Goal: Information Seeking & Learning: Check status

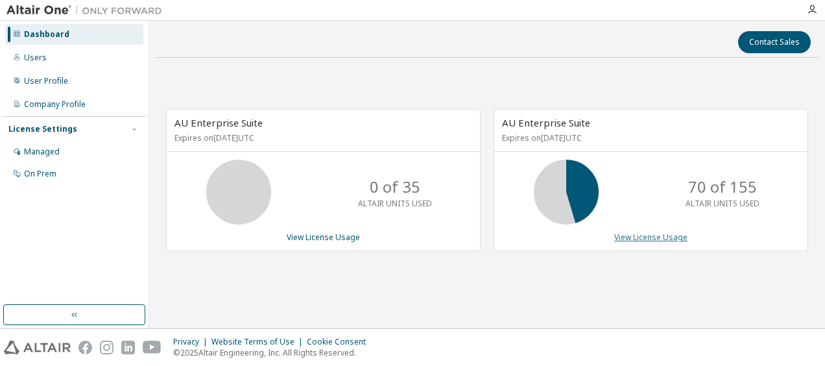
click at [641, 237] on link "View License Usage" at bounding box center [650, 237] width 73 height 11
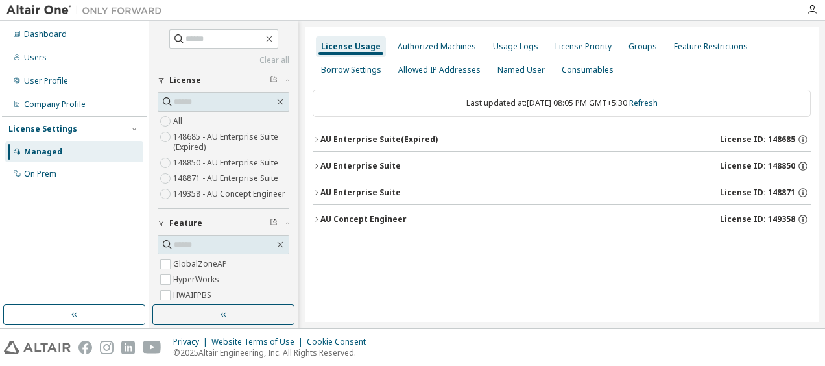
click at [317, 196] on button "AU Enterprise Suite License ID: 148871" at bounding box center [562, 192] width 498 height 29
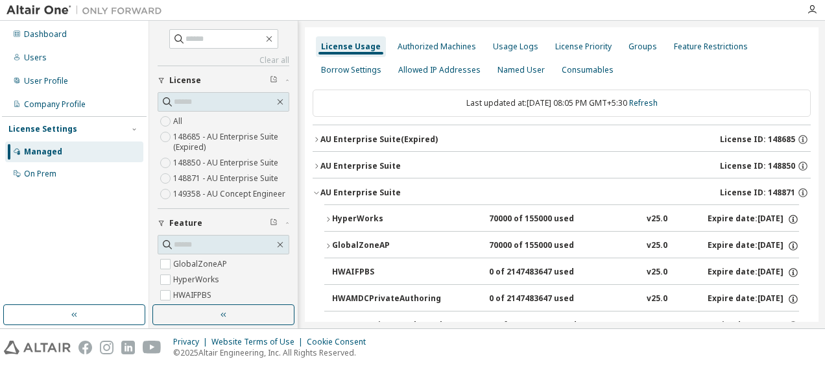
click at [326, 215] on icon "button" at bounding box center [328, 219] width 8 height 8
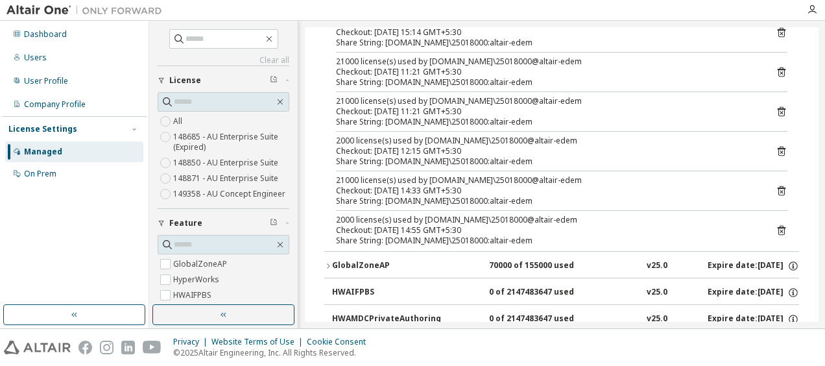
scroll to position [690, 0]
click at [776, 226] on icon at bounding box center [782, 230] width 12 height 12
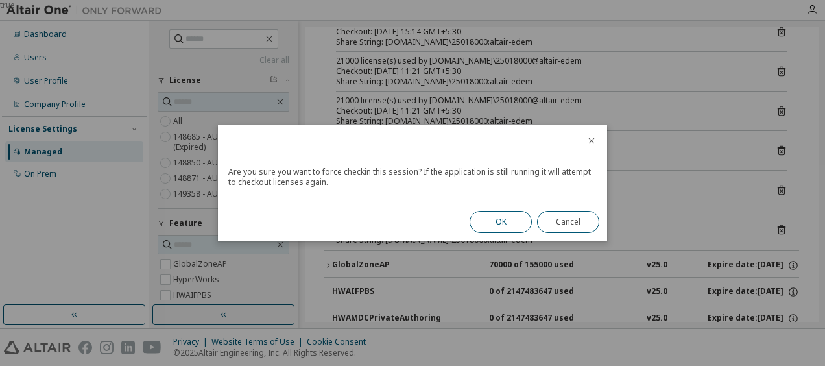
click at [520, 226] on button "OK" at bounding box center [501, 222] width 62 height 22
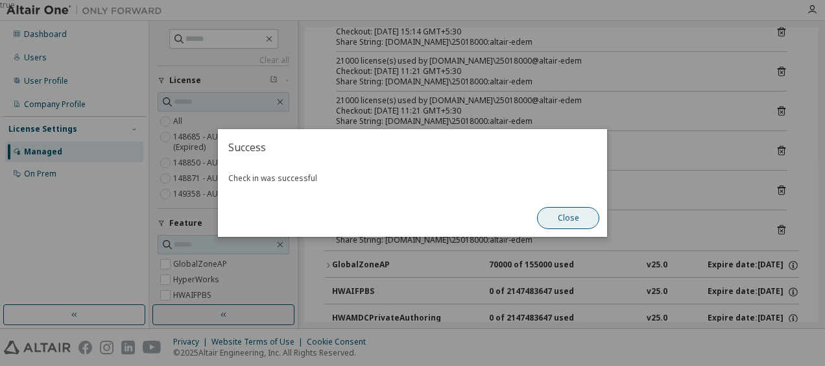
click at [561, 225] on button "Close" at bounding box center [568, 218] width 62 height 22
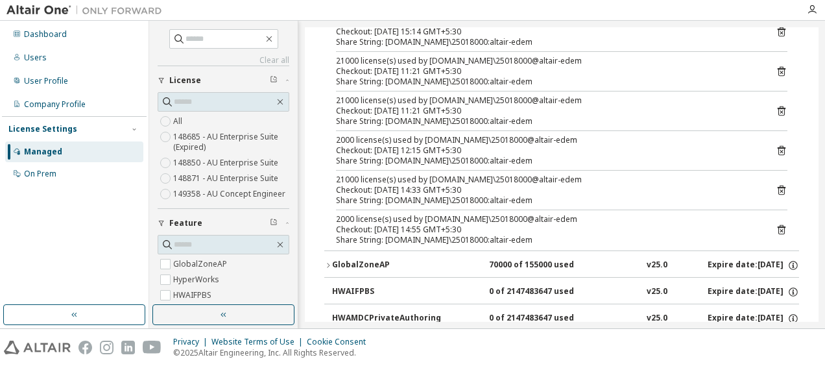
click at [776, 184] on icon at bounding box center [782, 190] width 12 height 12
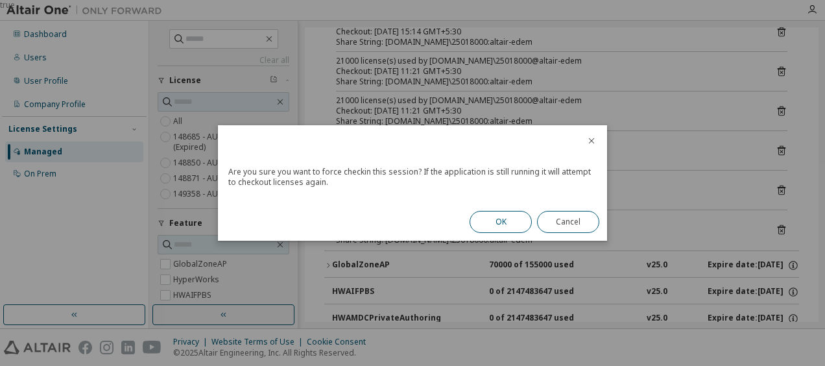
click at [500, 224] on button "OK" at bounding box center [501, 222] width 62 height 22
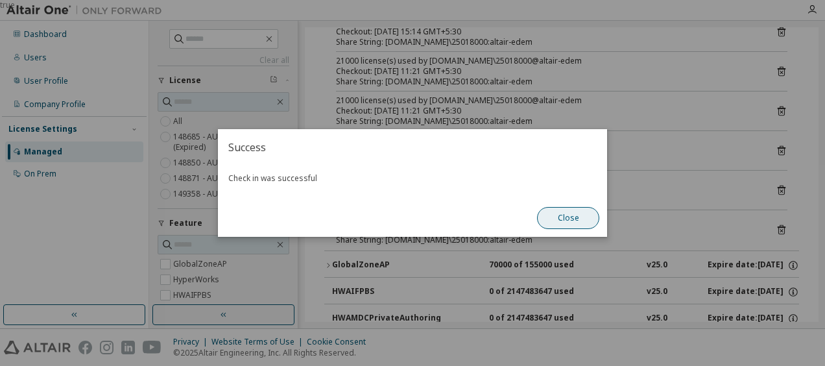
click at [548, 218] on button "Close" at bounding box center [568, 218] width 62 height 22
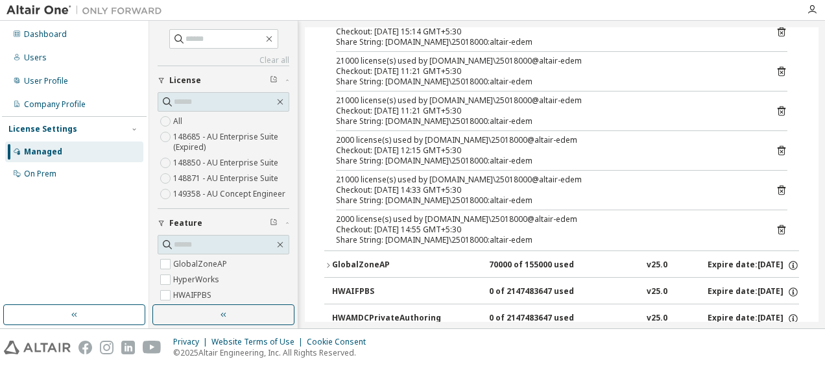
click at [778, 146] on icon at bounding box center [782, 151] width 8 height 10
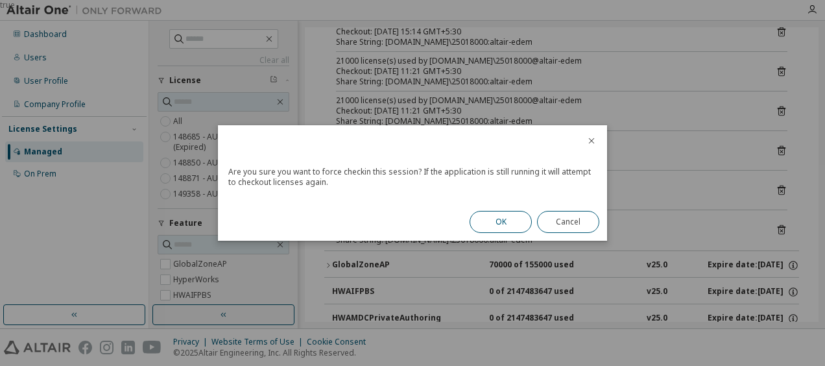
click at [516, 228] on button "OK" at bounding box center [501, 222] width 62 height 22
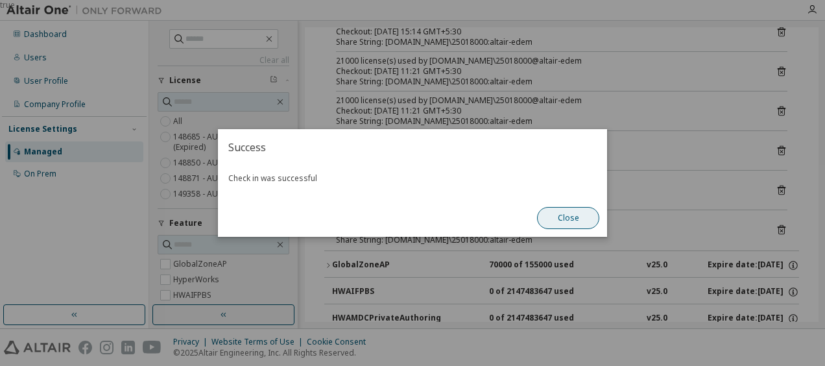
click at [562, 220] on button "Close" at bounding box center [568, 218] width 62 height 22
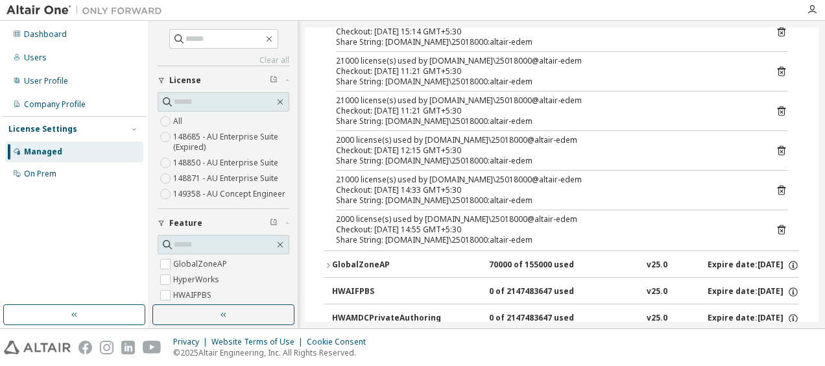
click at [779, 105] on icon at bounding box center [782, 111] width 12 height 12
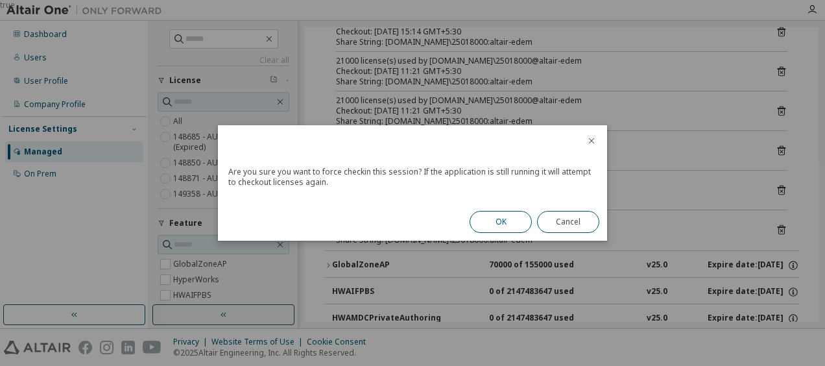
click at [516, 221] on button "OK" at bounding box center [501, 222] width 62 height 22
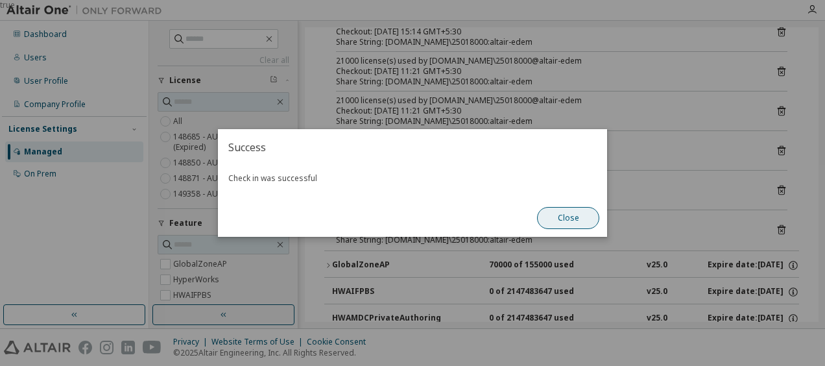
click at [559, 222] on button "Close" at bounding box center [568, 218] width 62 height 22
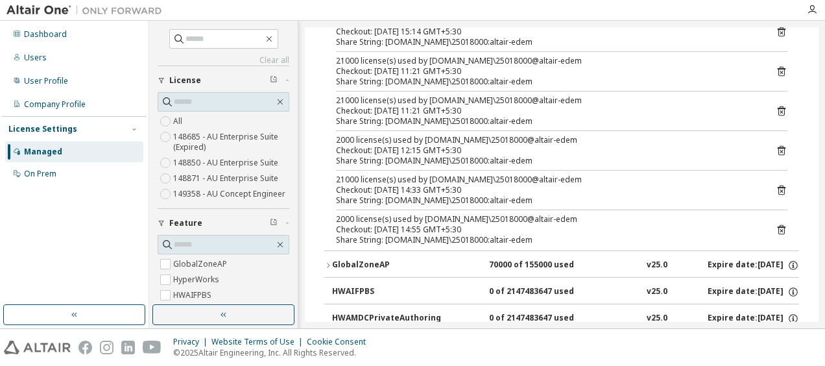
click at [778, 67] on icon at bounding box center [782, 72] width 8 height 10
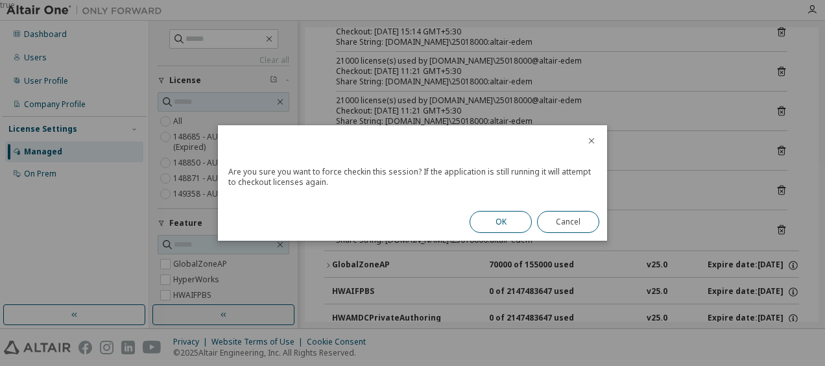
click at [507, 222] on button "OK" at bounding box center [501, 222] width 62 height 22
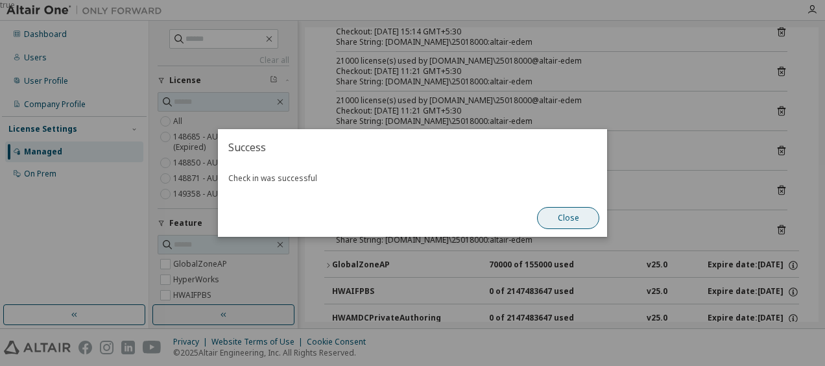
click at [571, 221] on button "Close" at bounding box center [568, 218] width 62 height 22
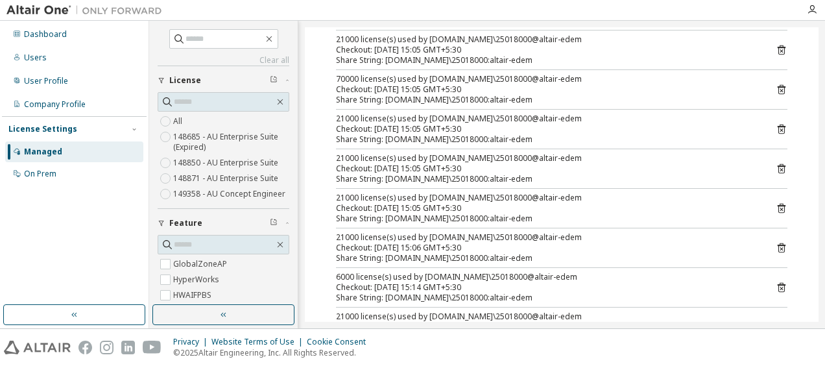
scroll to position [433, 0]
click at [778, 88] on icon at bounding box center [782, 91] width 8 height 10
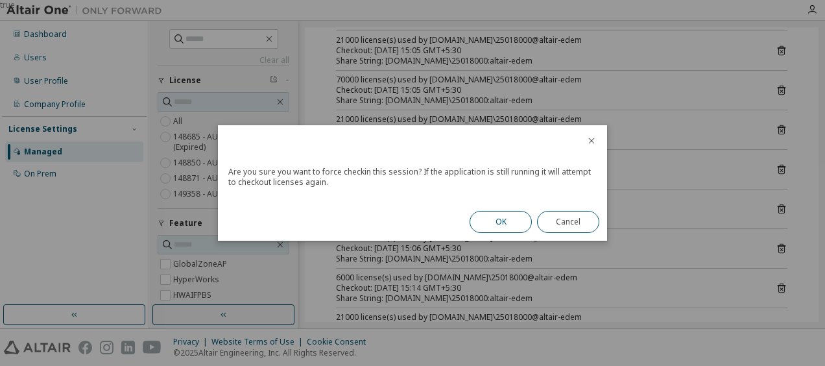
click at [528, 225] on button "OK" at bounding box center [501, 222] width 62 height 22
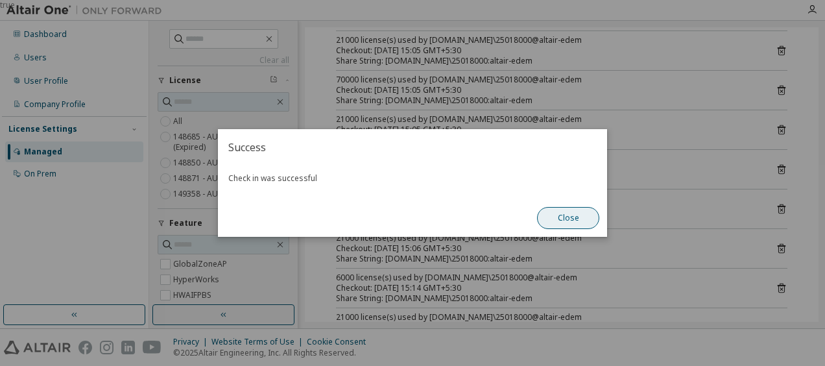
click at [563, 213] on button "Close" at bounding box center [568, 218] width 62 height 22
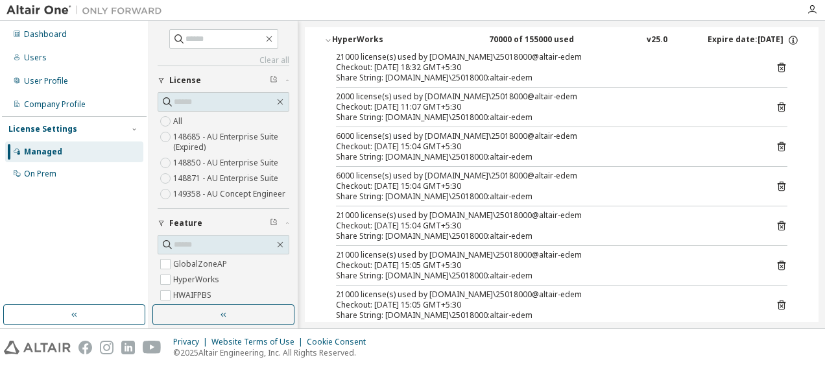
scroll to position [138, 0]
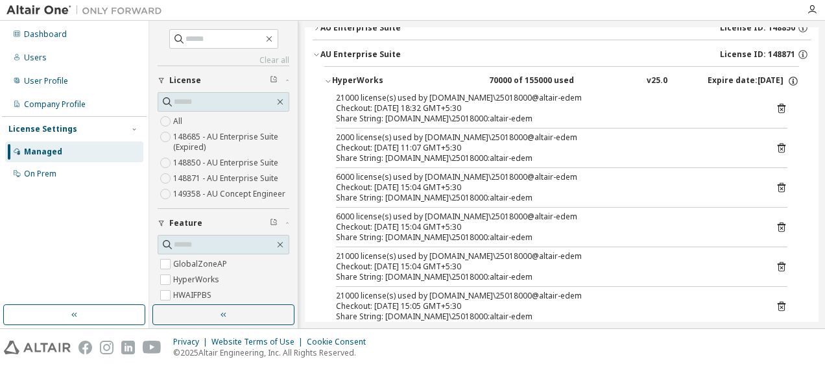
click at [777, 106] on icon at bounding box center [782, 108] width 12 height 12
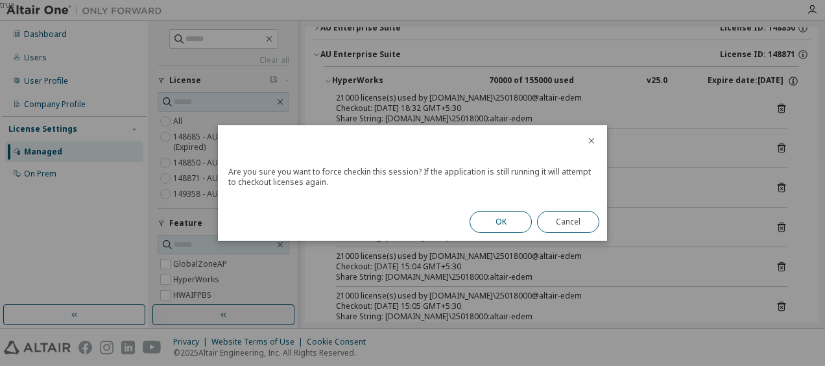
click at [506, 214] on button "OK" at bounding box center [501, 222] width 62 height 22
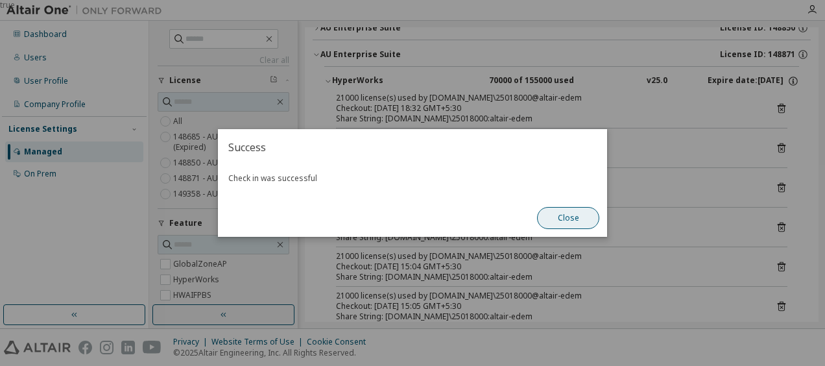
click at [584, 217] on button "Close" at bounding box center [568, 218] width 62 height 22
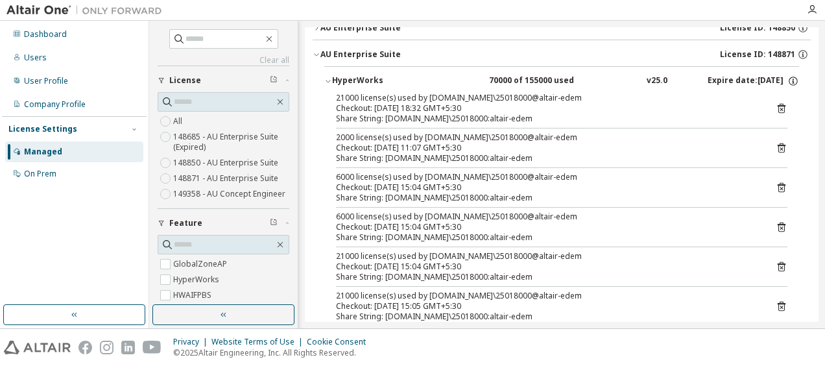
click at [776, 143] on icon at bounding box center [782, 148] width 12 height 12
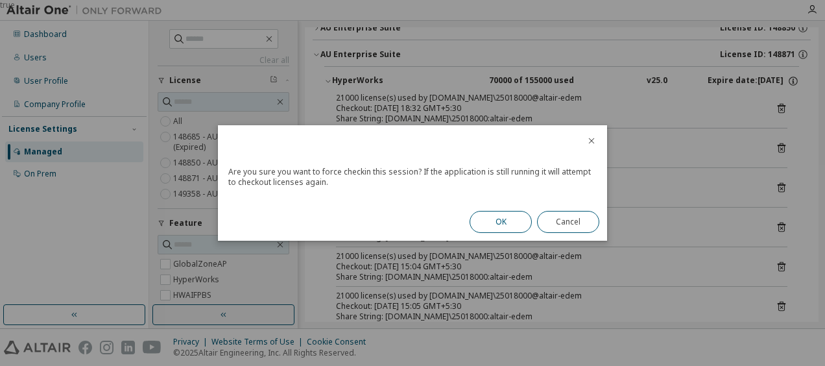
click at [511, 231] on button "OK" at bounding box center [501, 222] width 62 height 22
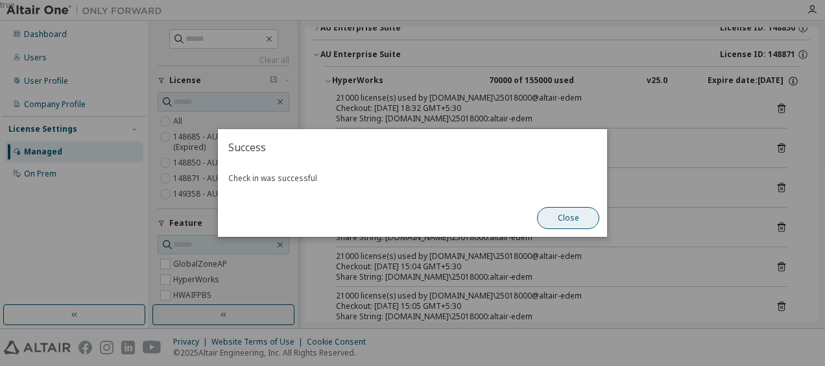
click at [564, 215] on button "Close" at bounding box center [568, 218] width 62 height 22
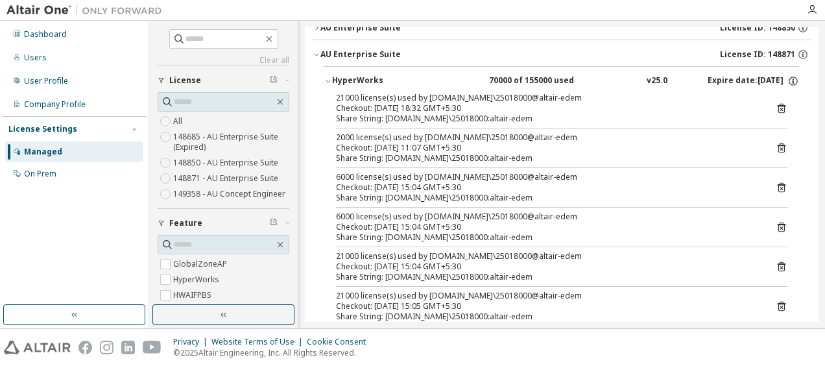
click at [776, 186] on icon at bounding box center [782, 188] width 12 height 12
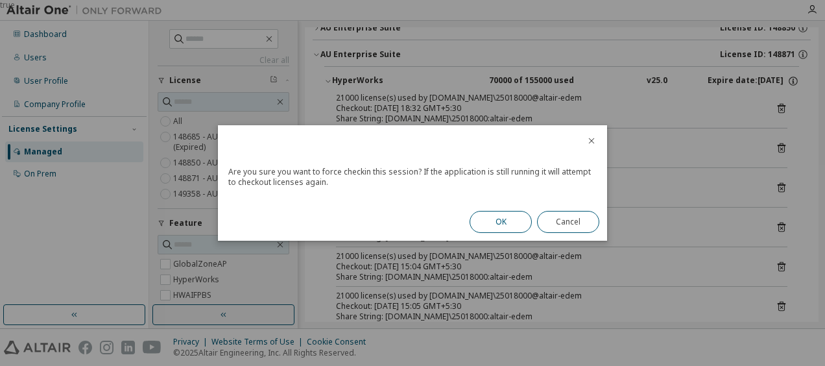
click at [509, 230] on button "OK" at bounding box center [501, 222] width 62 height 22
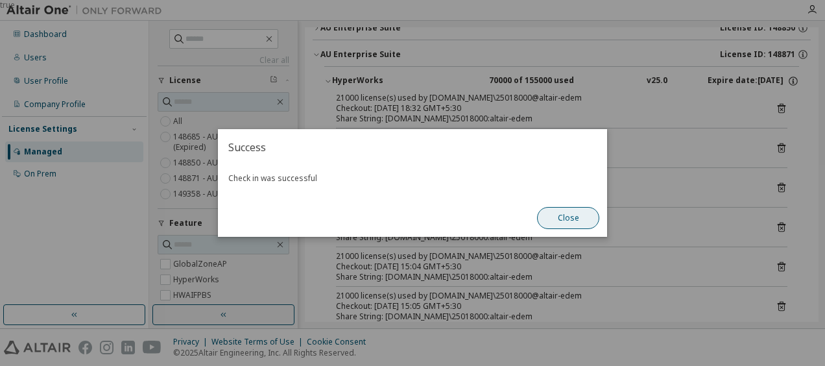
click at [560, 208] on button "Close" at bounding box center [568, 218] width 62 height 22
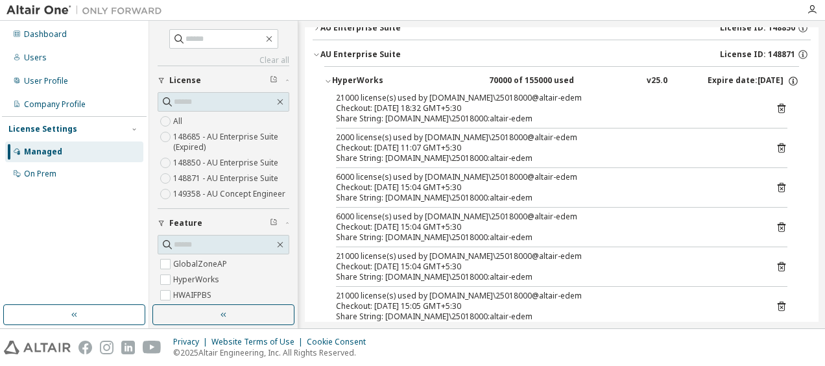
click at [776, 223] on icon at bounding box center [782, 227] width 12 height 12
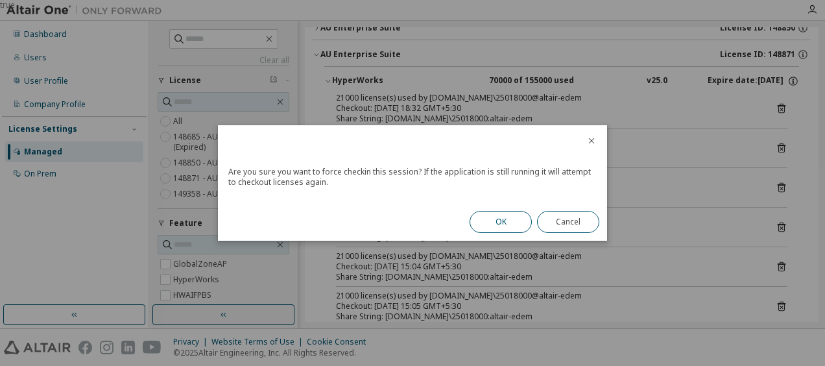
click at [485, 214] on button "OK" at bounding box center [501, 222] width 62 height 22
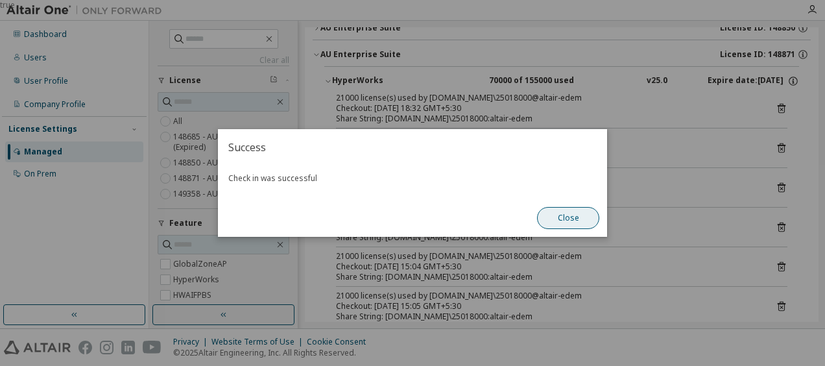
click at [568, 213] on button "Close" at bounding box center [568, 218] width 62 height 22
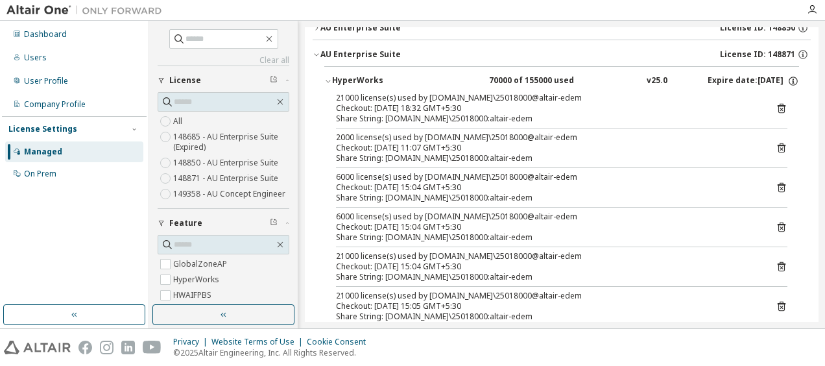
click at [778, 262] on icon at bounding box center [782, 267] width 8 height 10
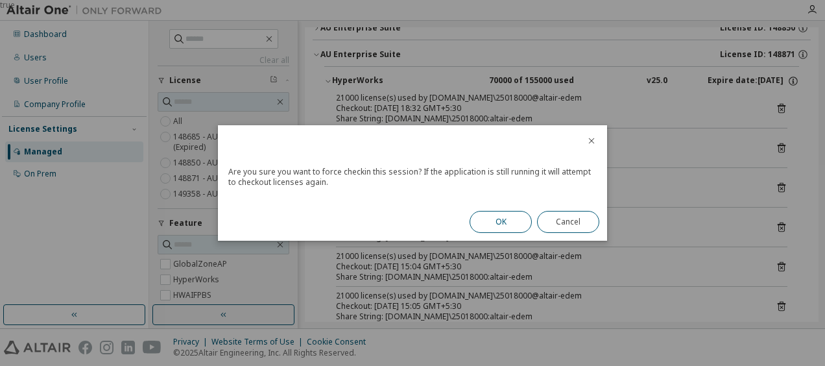
click at [516, 226] on button "OK" at bounding box center [501, 222] width 62 height 22
click at [516, 226] on div "OK Cancel" at bounding box center [534, 222] width 145 height 38
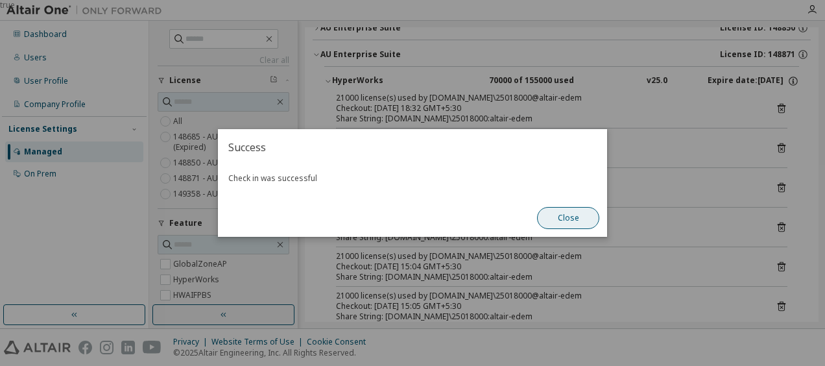
click at [553, 220] on button "Close" at bounding box center [568, 218] width 62 height 22
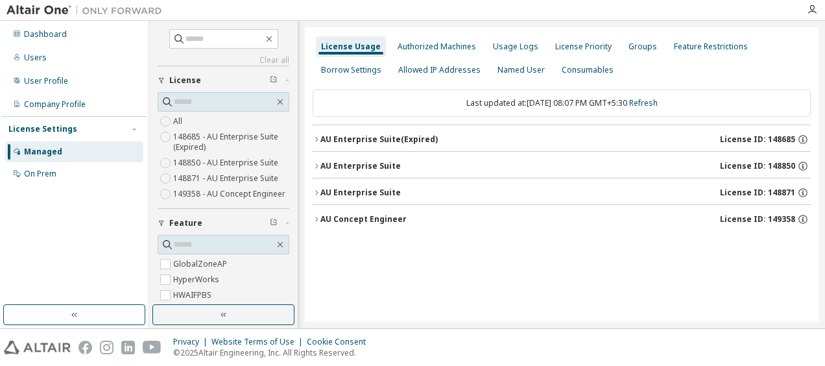
click at [317, 189] on icon "button" at bounding box center [317, 193] width 8 height 8
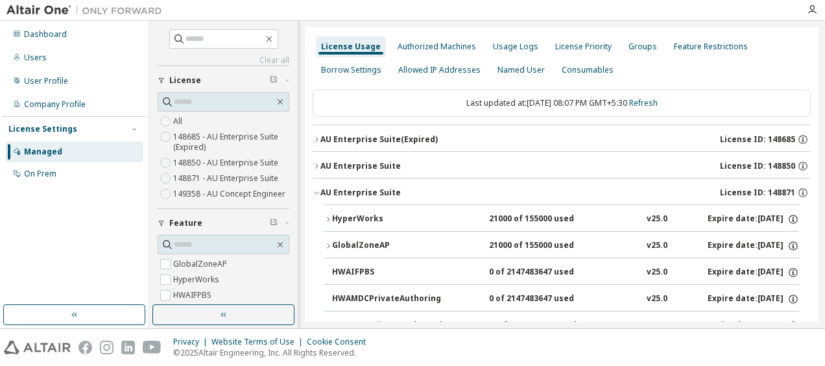
click at [330, 218] on icon "button" at bounding box center [328, 219] width 8 height 8
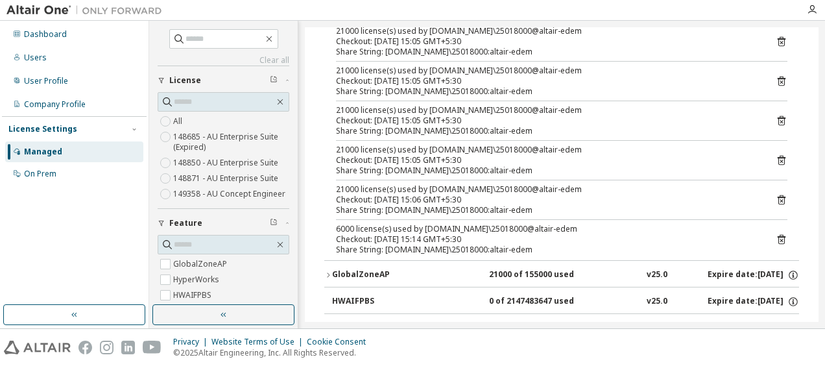
scroll to position [246, 0]
click at [781, 235] on div "21000 license(s) used by corp.mahindra.com\25018000@altair-edem Checkout: 2025-…" at bounding box center [561, 122] width 475 height 274
click at [780, 237] on icon at bounding box center [781, 238] width 3 height 3
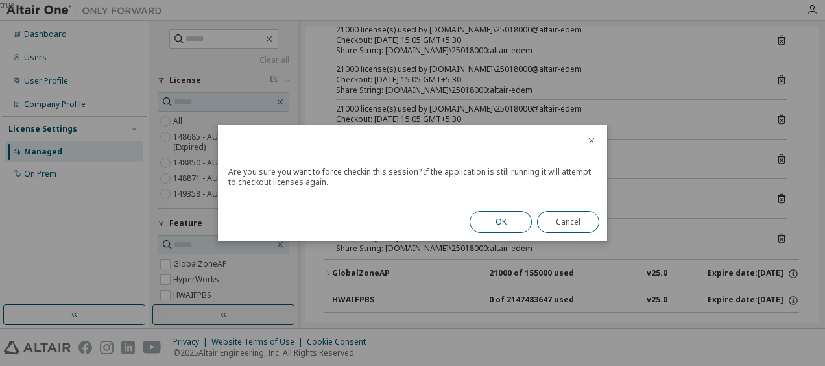
click at [522, 223] on button "OK" at bounding box center [501, 222] width 62 height 22
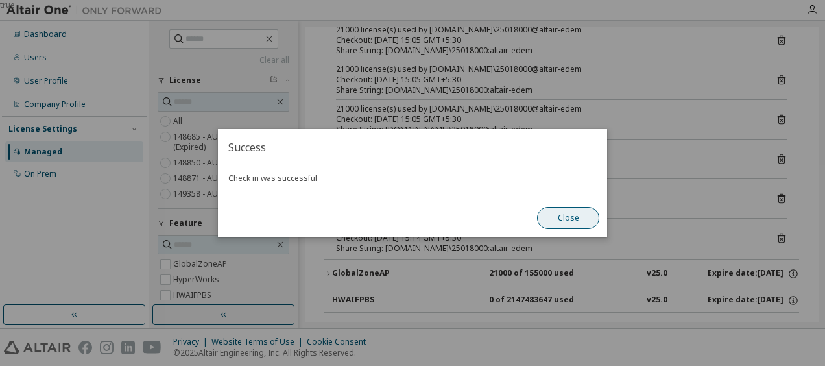
click at [542, 224] on button "Close" at bounding box center [568, 218] width 62 height 22
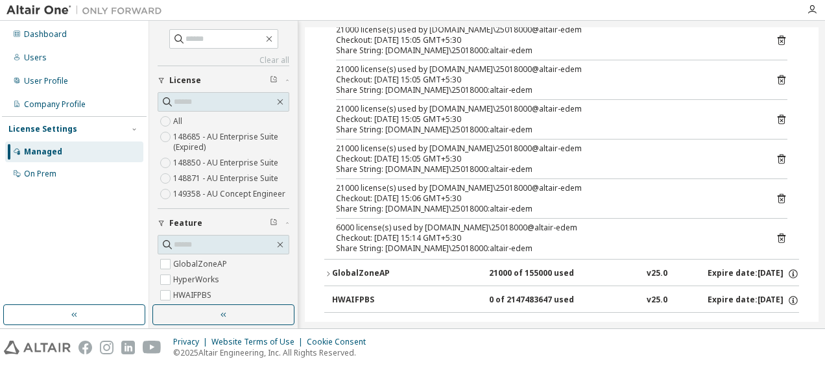
click at [776, 193] on icon at bounding box center [782, 199] width 12 height 12
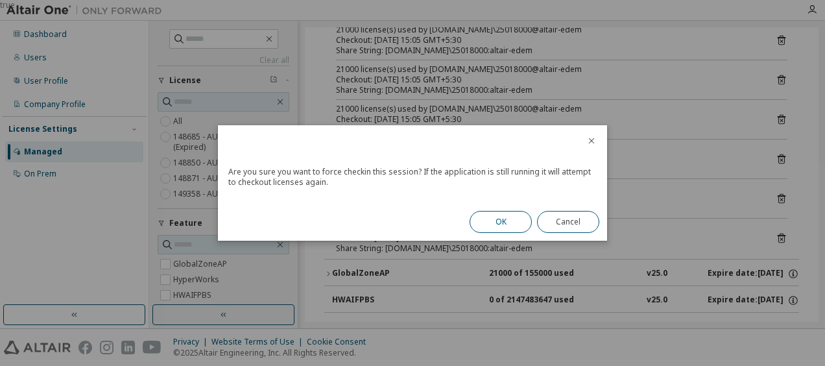
click at [487, 219] on button "OK" at bounding box center [501, 222] width 62 height 22
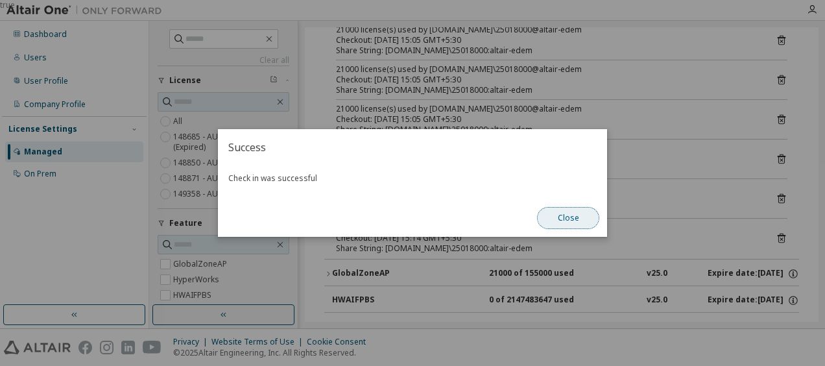
click at [581, 217] on button "Close" at bounding box center [568, 218] width 62 height 22
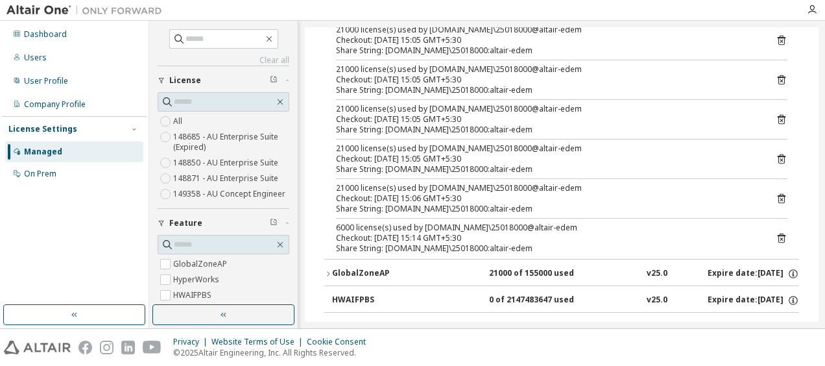
click at [778, 154] on icon at bounding box center [782, 159] width 8 height 10
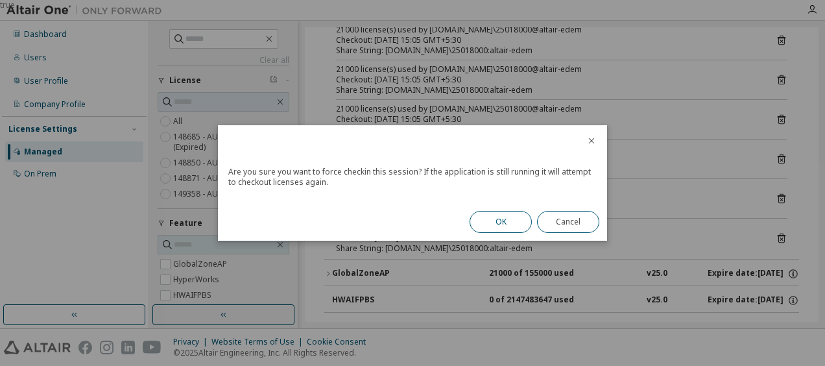
click at [493, 214] on button "OK" at bounding box center [501, 222] width 62 height 22
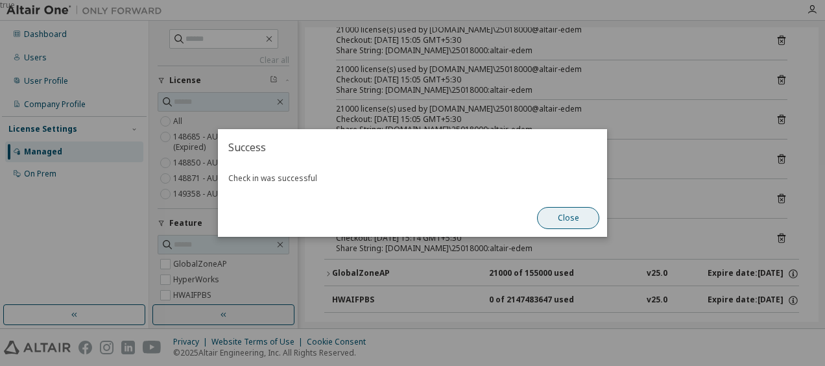
click at [541, 221] on button "Close" at bounding box center [568, 218] width 62 height 22
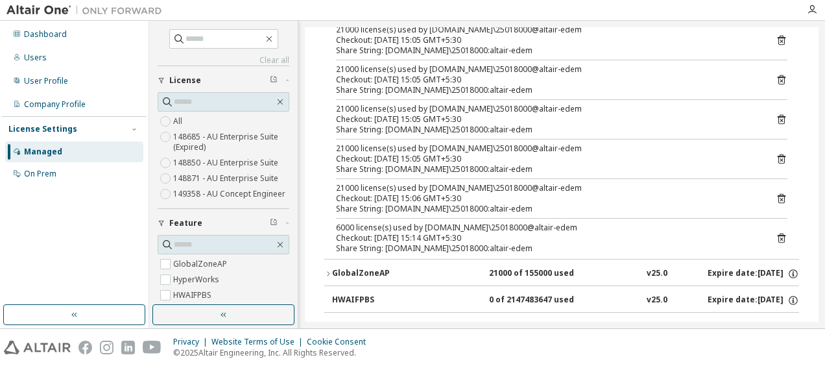
click at [780, 119] on icon at bounding box center [781, 120] width 3 height 3
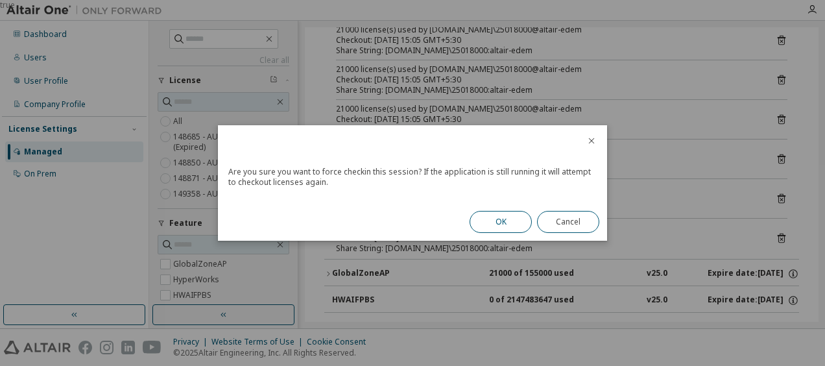
click at [494, 219] on button "OK" at bounding box center [501, 222] width 62 height 22
click at [494, 219] on div "OK Cancel" at bounding box center [534, 222] width 145 height 38
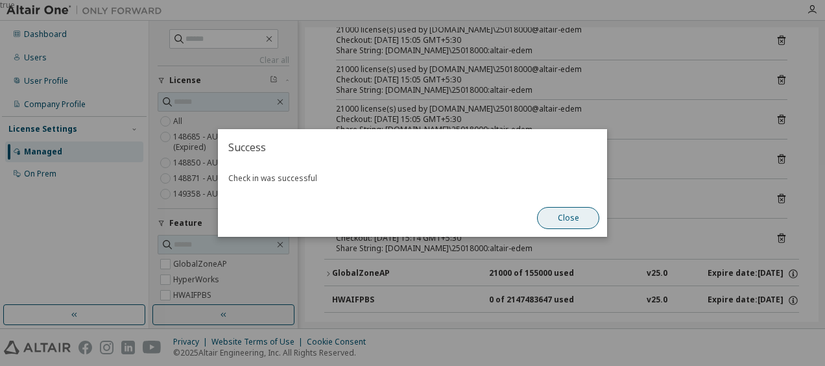
click at [558, 228] on button "Close" at bounding box center [568, 218] width 62 height 22
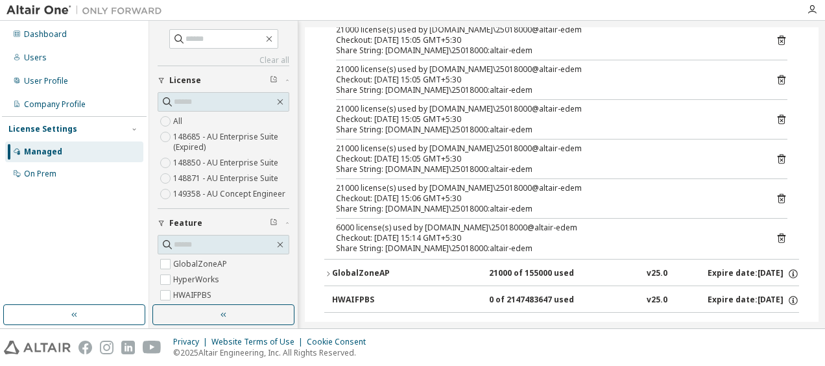
click at [780, 79] on icon at bounding box center [781, 80] width 3 height 3
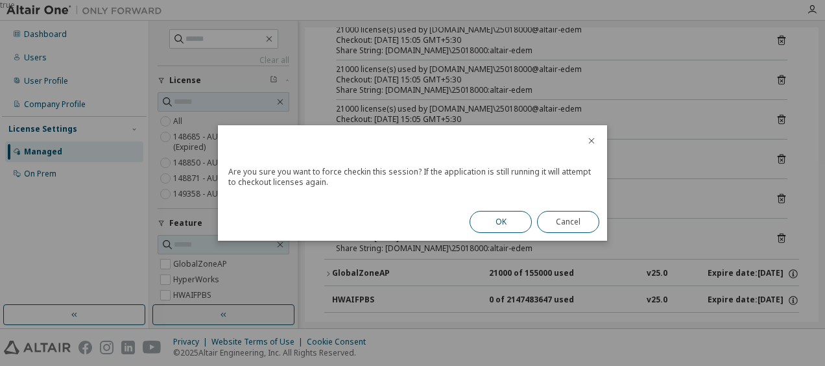
click at [483, 217] on button "OK" at bounding box center [501, 222] width 62 height 22
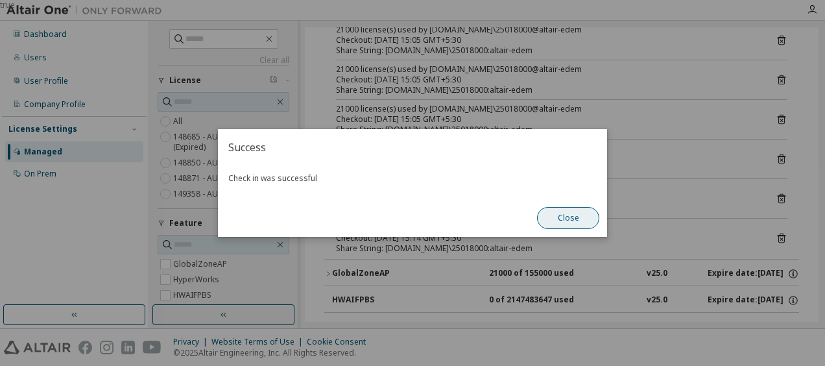
click at [586, 219] on button "Close" at bounding box center [568, 218] width 62 height 22
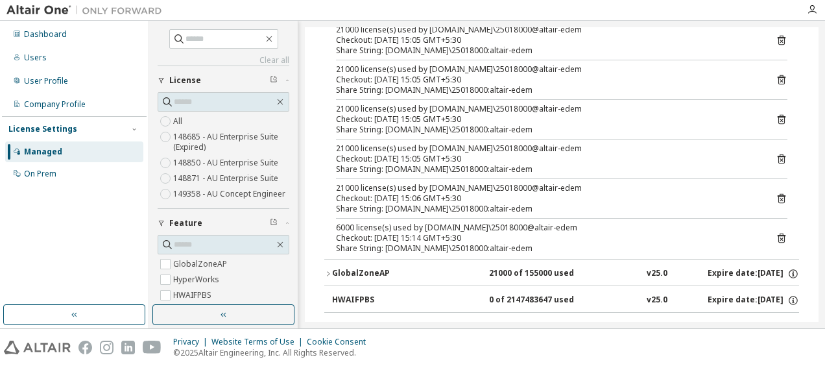
click at [777, 38] on icon at bounding box center [782, 40] width 12 height 12
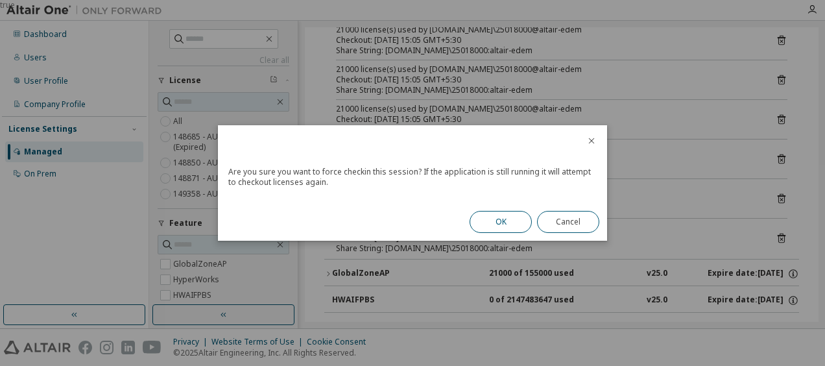
click at [490, 218] on button "OK" at bounding box center [501, 222] width 62 height 22
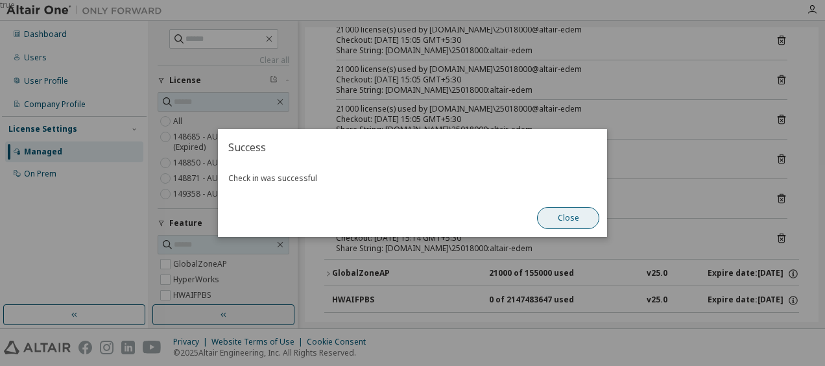
click at [590, 214] on button "Close" at bounding box center [568, 218] width 62 height 22
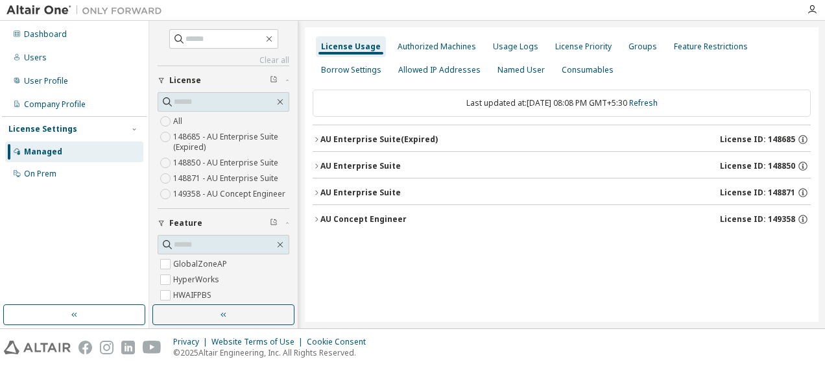
click at [319, 191] on icon "button" at bounding box center [317, 193] width 8 height 8
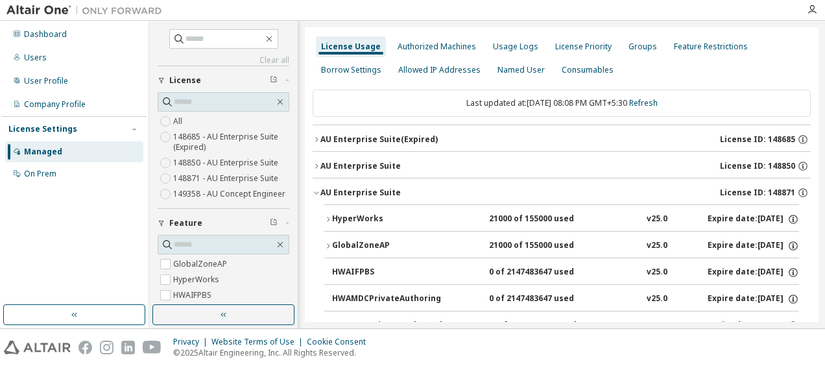
click at [326, 218] on icon "button" at bounding box center [328, 219] width 8 height 8
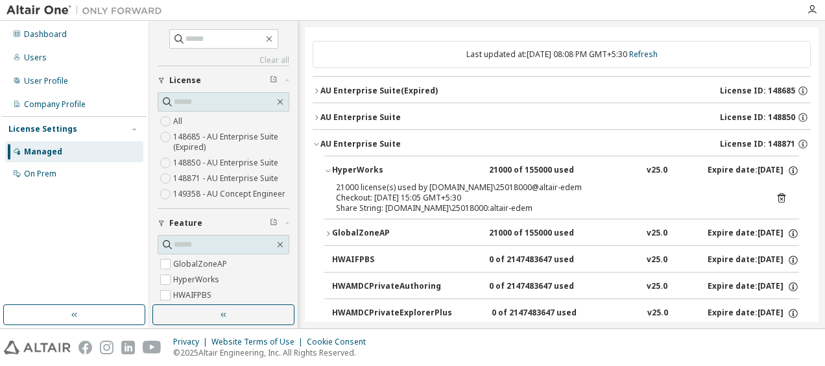
scroll to position [49, 0]
click at [777, 195] on icon at bounding box center [782, 197] width 12 height 12
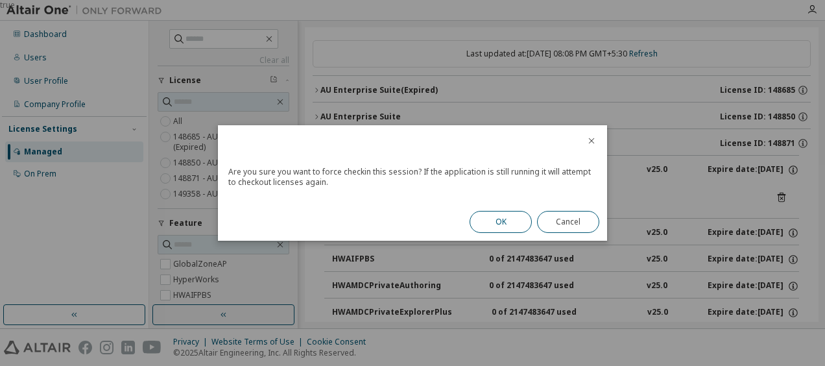
click at [515, 220] on button "OK" at bounding box center [501, 222] width 62 height 22
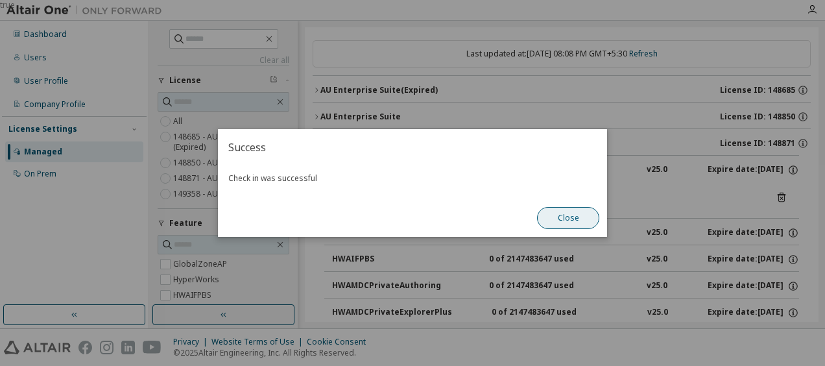
click at [567, 218] on button "Close" at bounding box center [568, 218] width 62 height 22
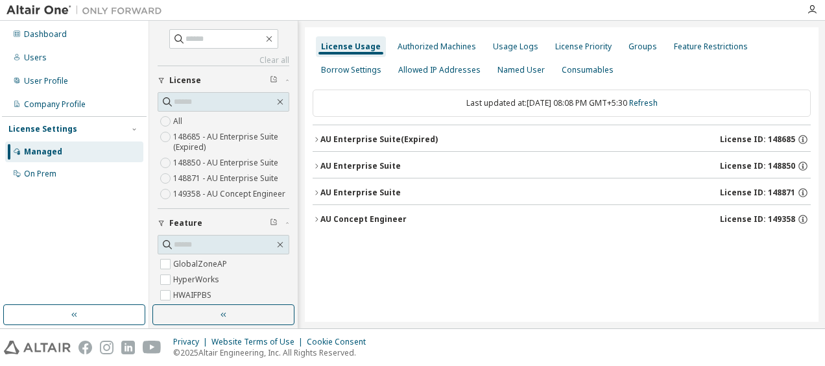
click at [312, 196] on div "License Usage Authorized Machines Usage Logs License Priority Groups Feature Re…" at bounding box center [562, 174] width 514 height 295
click at [318, 191] on icon "button" at bounding box center [317, 193] width 8 height 8
